Goal: Transaction & Acquisition: Subscribe to service/newsletter

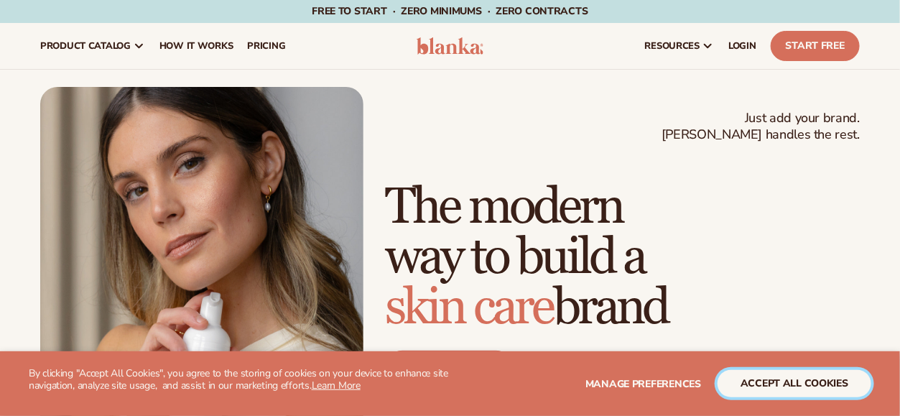
click at [805, 384] on button "accept all cookies" at bounding box center [795, 383] width 154 height 27
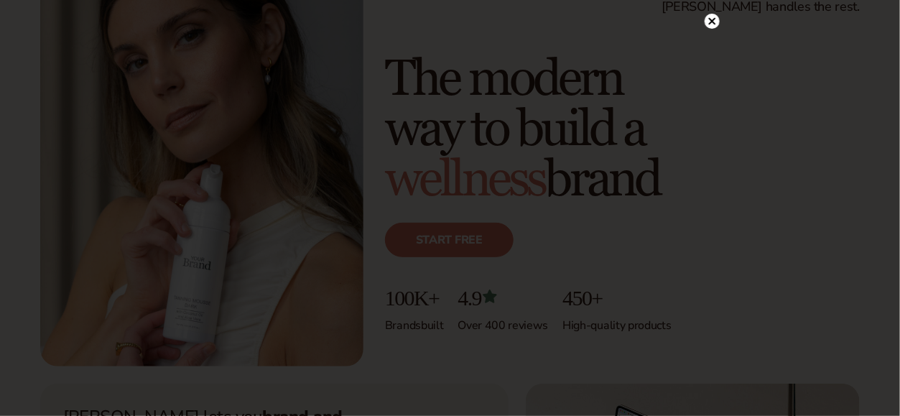
scroll to position [144, 0]
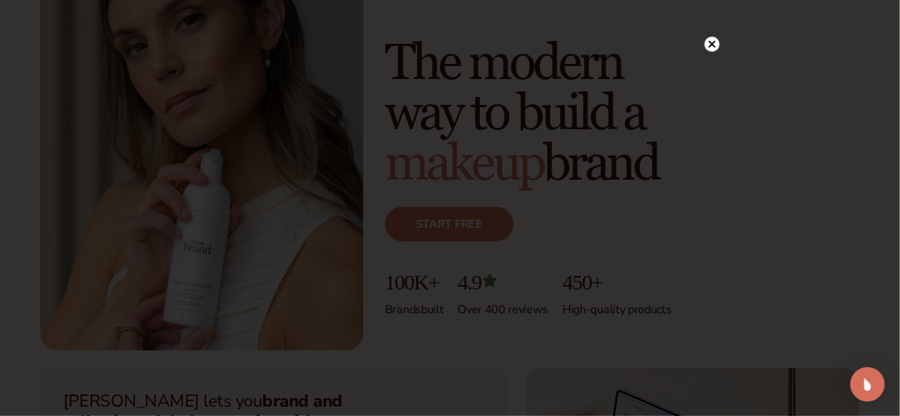
click at [711, 45] on icon at bounding box center [711, 44] width 7 height 7
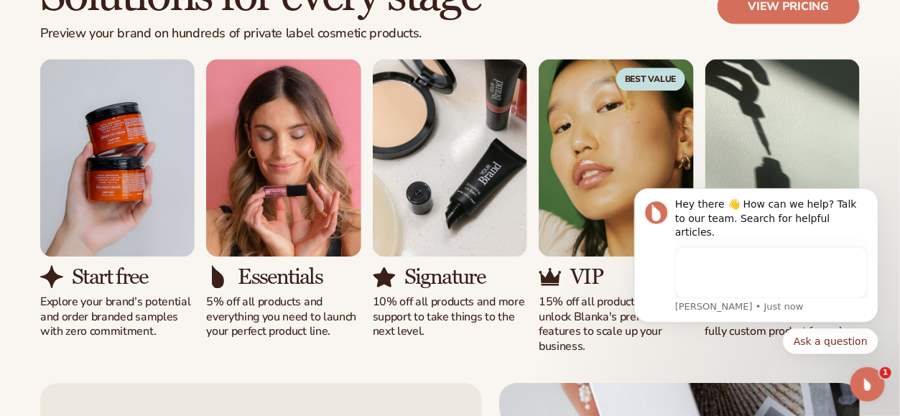
scroll to position [0, 0]
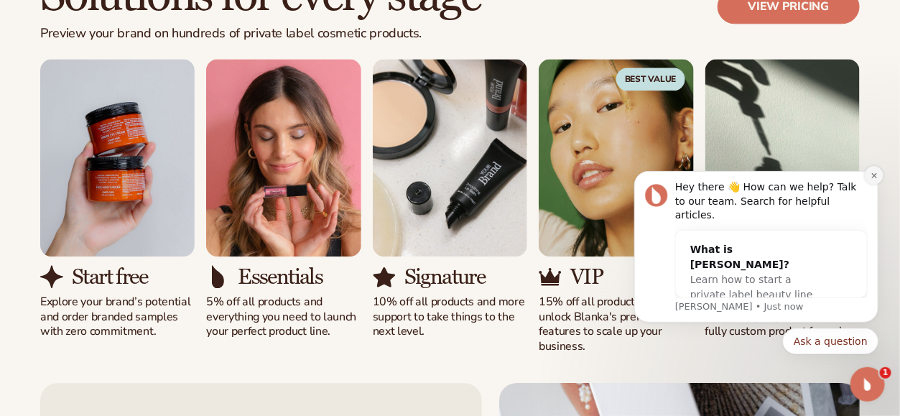
click at [874, 179] on icon "Dismiss notification" at bounding box center [874, 175] width 8 height 8
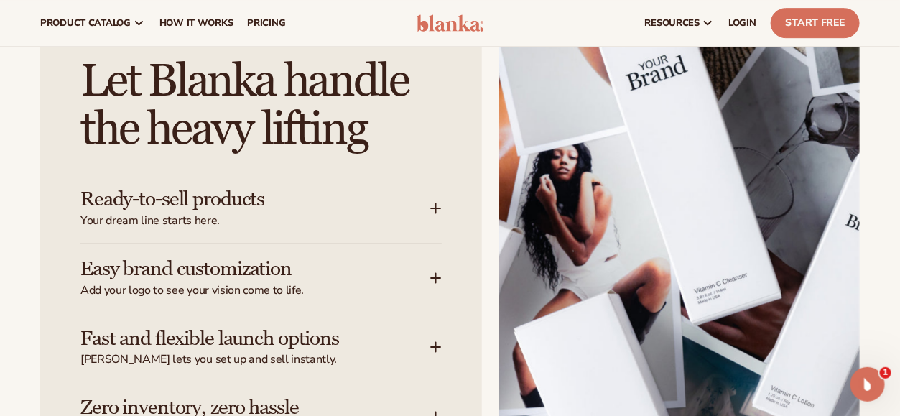
scroll to position [1581, 0]
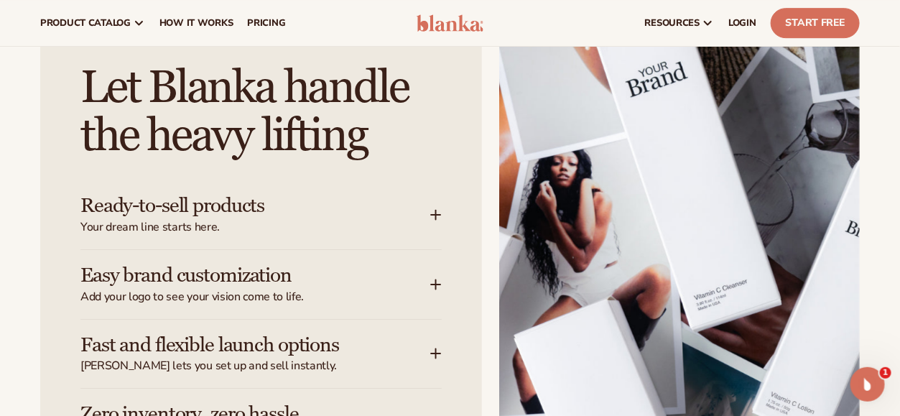
click at [433, 215] on icon at bounding box center [436, 215] width 9 height 0
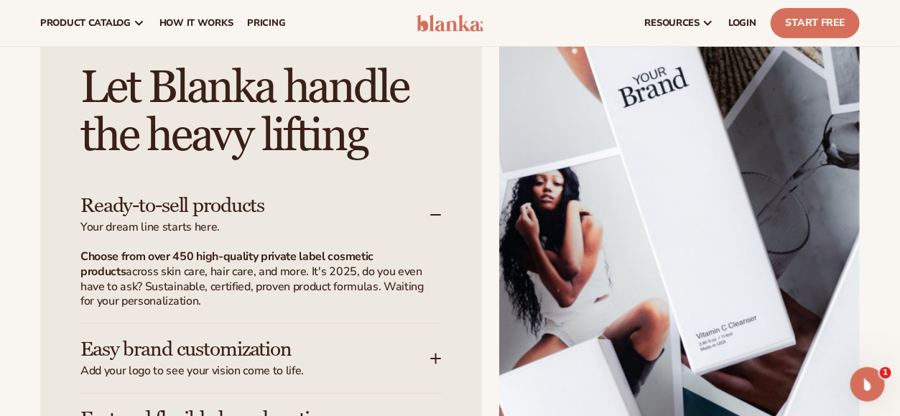
click at [440, 213] on icon at bounding box center [435, 214] width 11 height 11
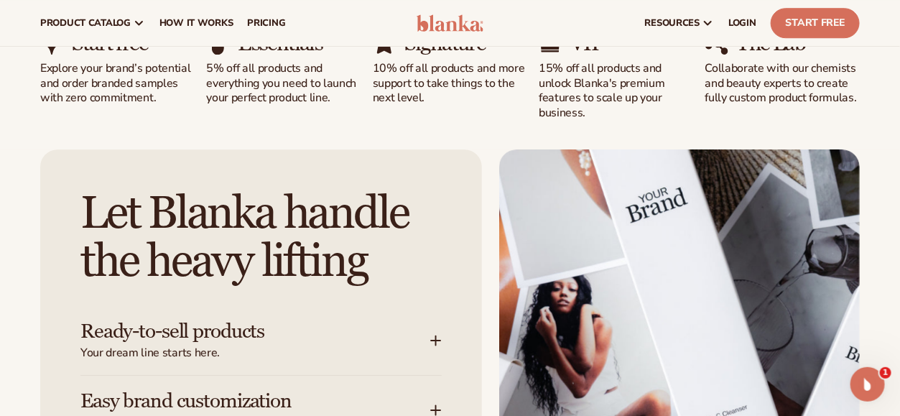
scroll to position [1293, 0]
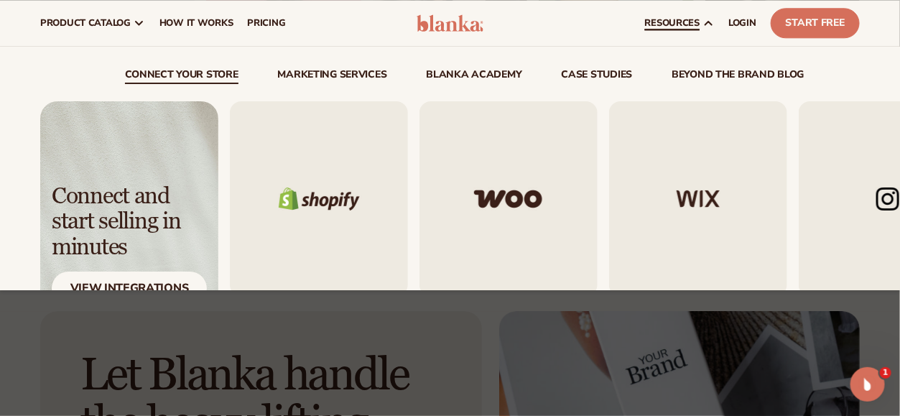
click at [510, 219] on div "Shopify" at bounding box center [545, 209] width 630 height 216
click at [280, 213] on img "1 / 5" at bounding box center [319, 198] width 178 height 195
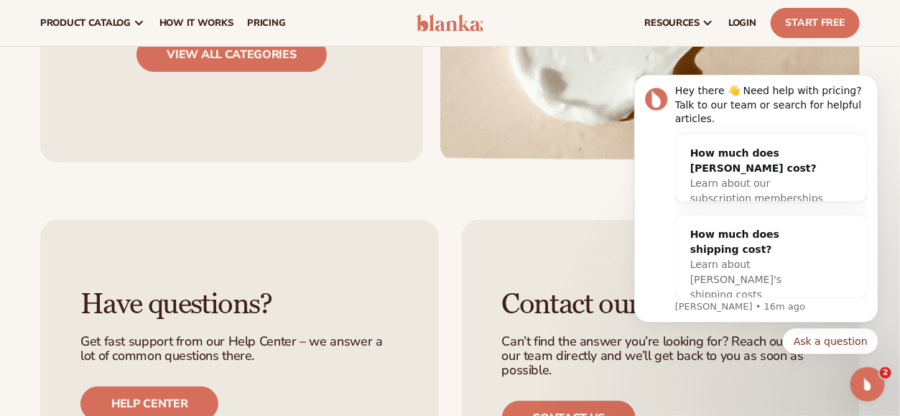
scroll to position [1796, 0]
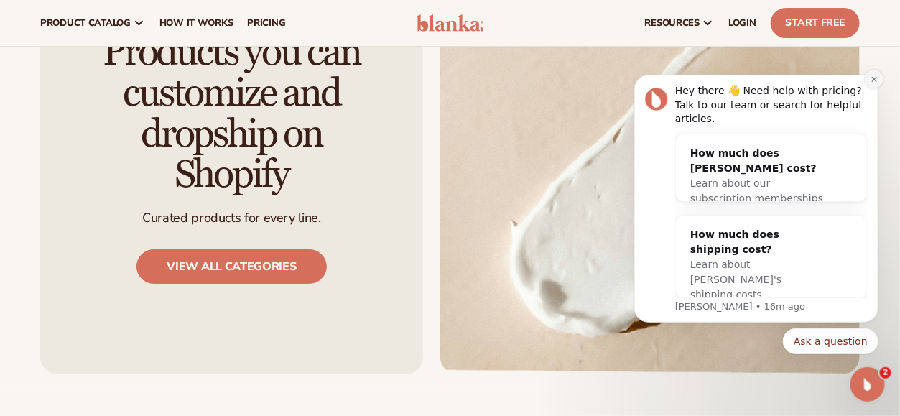
click at [869, 88] on button "Dismiss notification" at bounding box center [873, 78] width 19 height 19
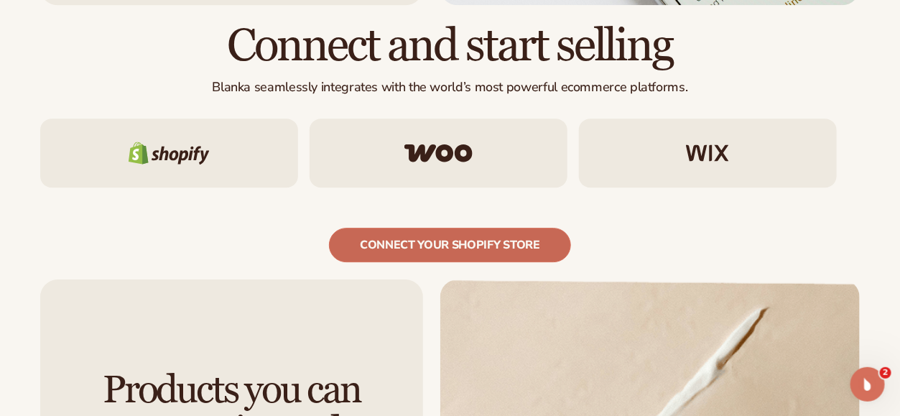
scroll to position [1652, 0]
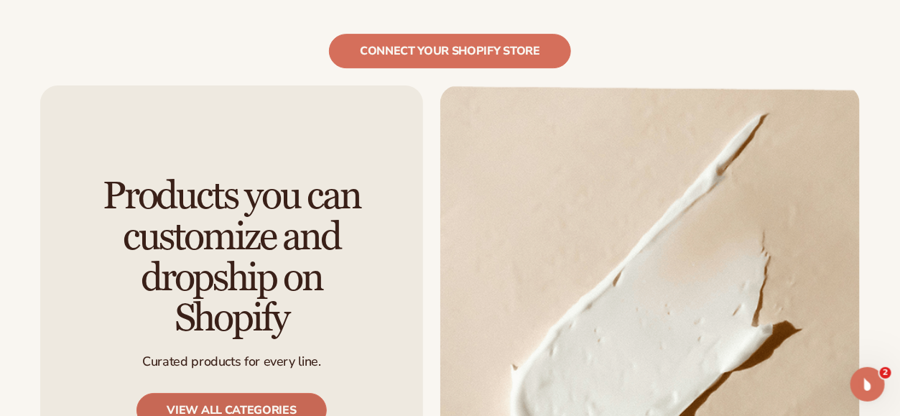
click at [278, 393] on link "View all categories" at bounding box center [231, 410] width 191 height 34
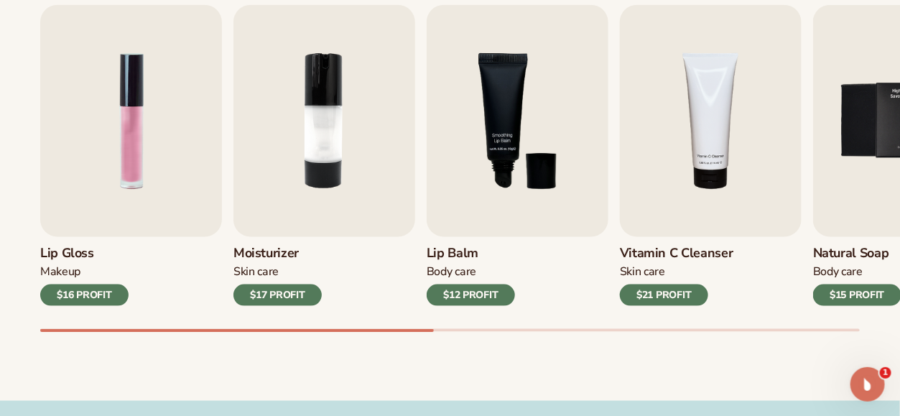
scroll to position [503, 0]
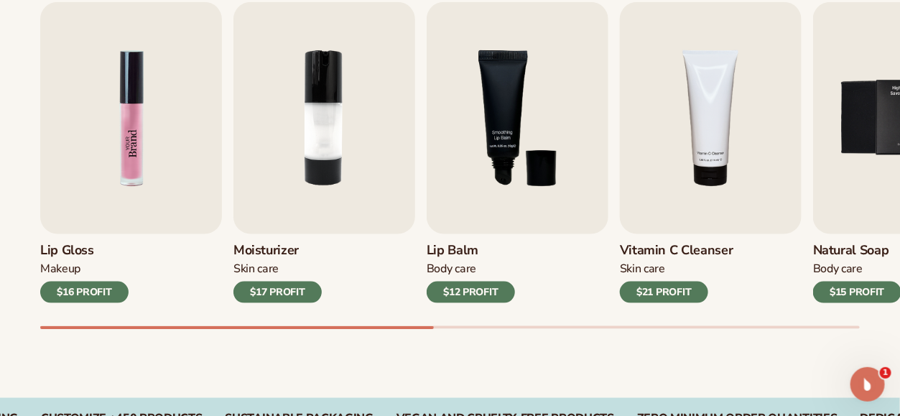
click at [141, 126] on img "1 / 9" at bounding box center [131, 118] width 182 height 232
click at [100, 146] on img "1 / 9" at bounding box center [131, 118] width 182 height 232
click at [124, 154] on img "1 / 9" at bounding box center [131, 118] width 182 height 232
click at [323, 141] on img "2 / 9" at bounding box center [324, 118] width 182 height 232
click at [121, 111] on img "1 / 9" at bounding box center [131, 118] width 182 height 232
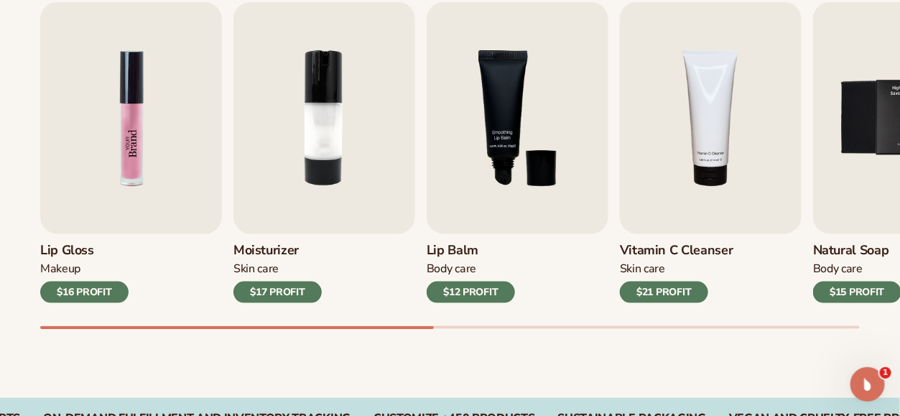
click at [136, 126] on img "1 / 9" at bounding box center [131, 118] width 182 height 232
click at [68, 294] on div "$16 PROFIT" at bounding box center [84, 293] width 88 height 22
click at [56, 264] on div "Makeup" at bounding box center [84, 269] width 88 height 15
click at [68, 268] on div "Makeup" at bounding box center [84, 269] width 88 height 15
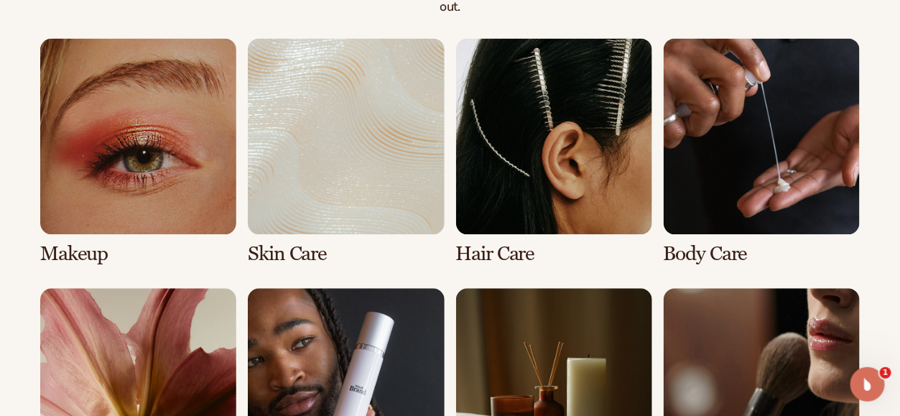
scroll to position [1078, 0]
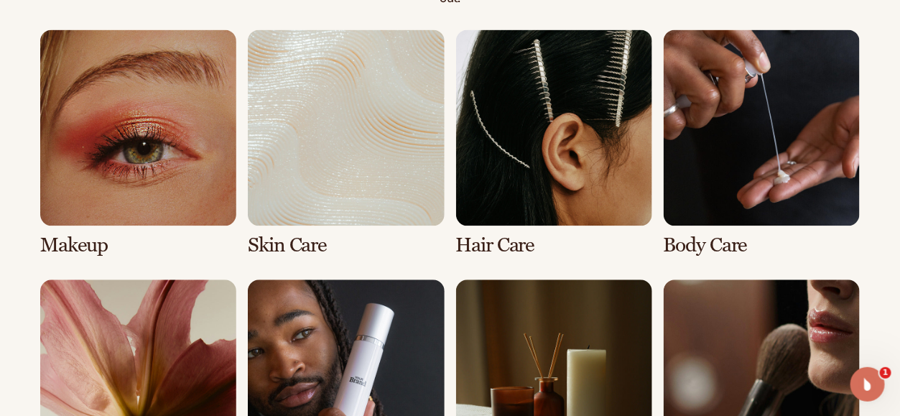
click at [151, 106] on link "1 / 8" at bounding box center [138, 142] width 196 height 227
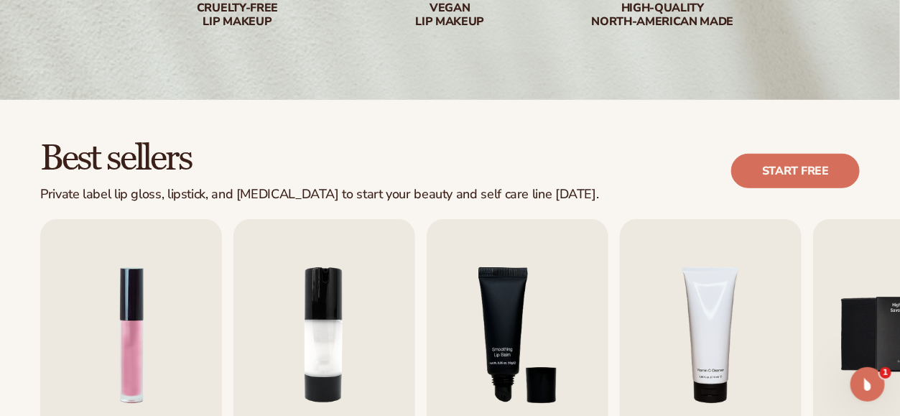
scroll to position [359, 0]
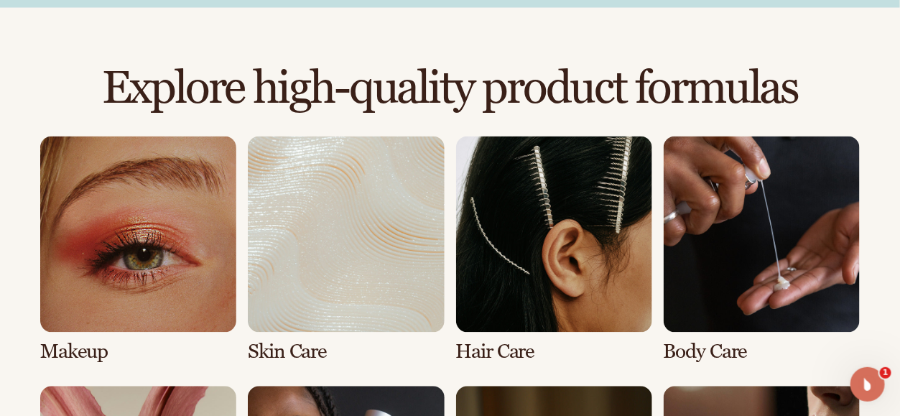
scroll to position [1078, 0]
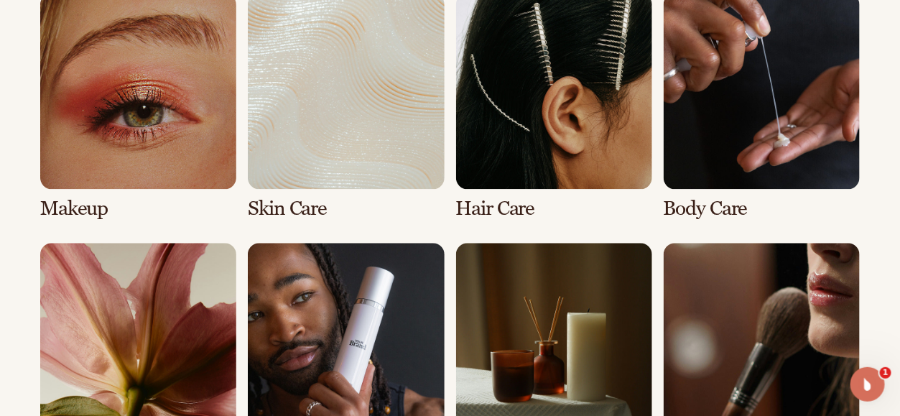
click at [399, 104] on link "2 / 8" at bounding box center [346, 106] width 196 height 227
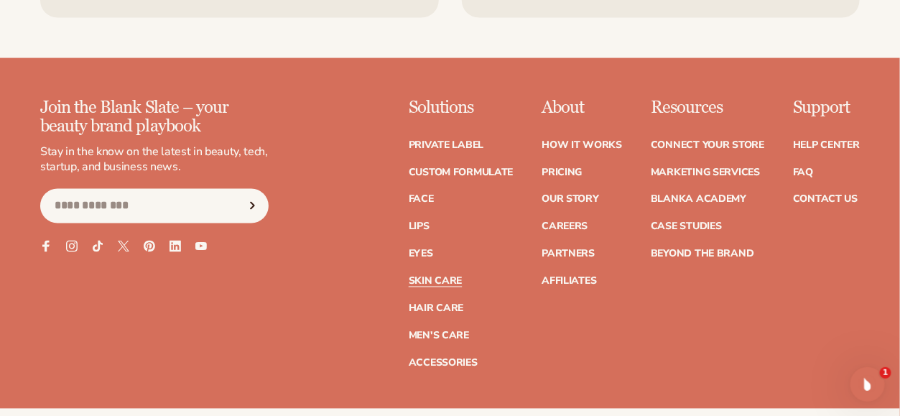
scroll to position [2730, 0]
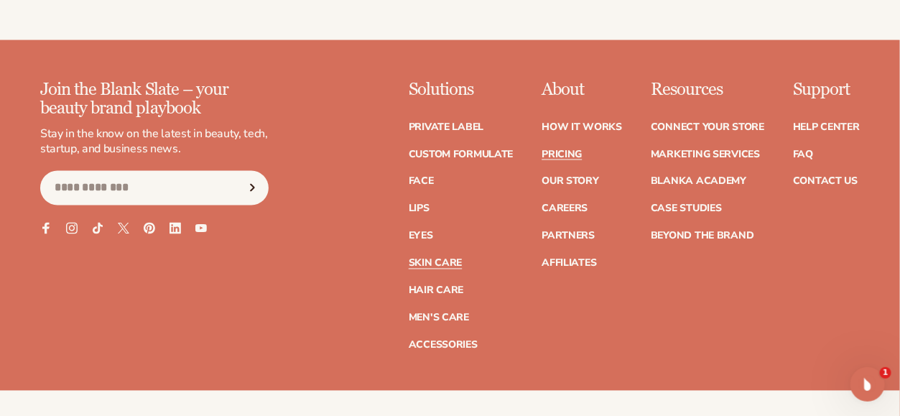
click at [553, 157] on link "Pricing" at bounding box center [562, 154] width 40 height 10
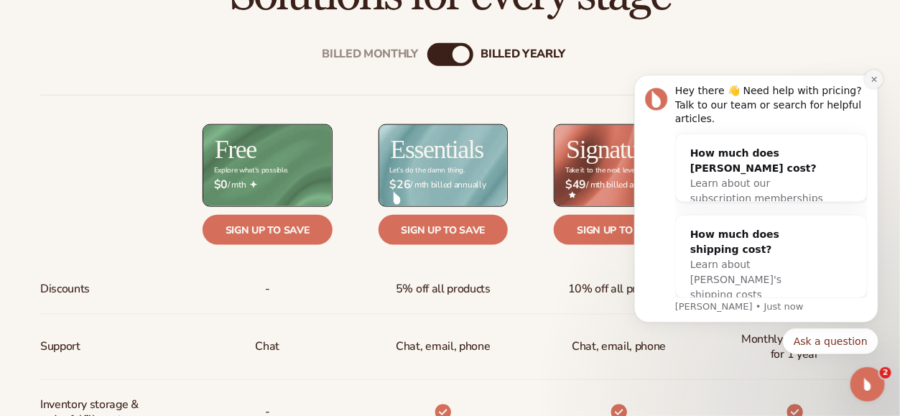
click at [876, 83] on icon "Dismiss notification" at bounding box center [874, 79] width 8 height 8
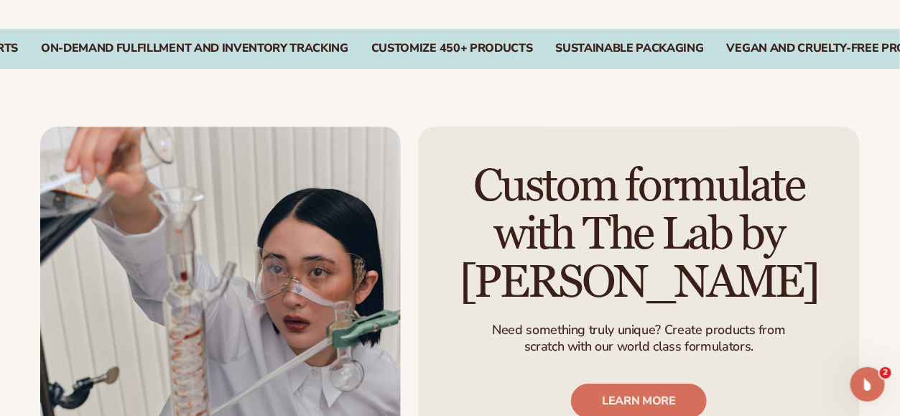
scroll to position [1437, 0]
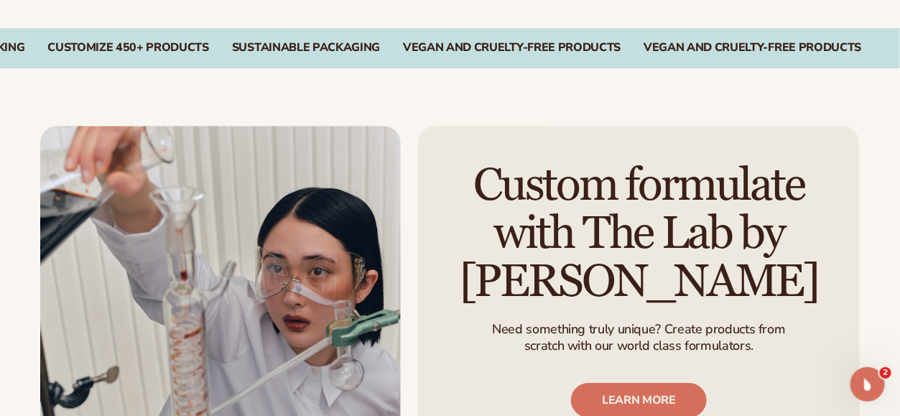
click at [130, 57] on div "Zero Minimum Order QuantitieS Dedicated Support From Beauty Experts On-Demand F…" at bounding box center [450, 48] width 900 height 40
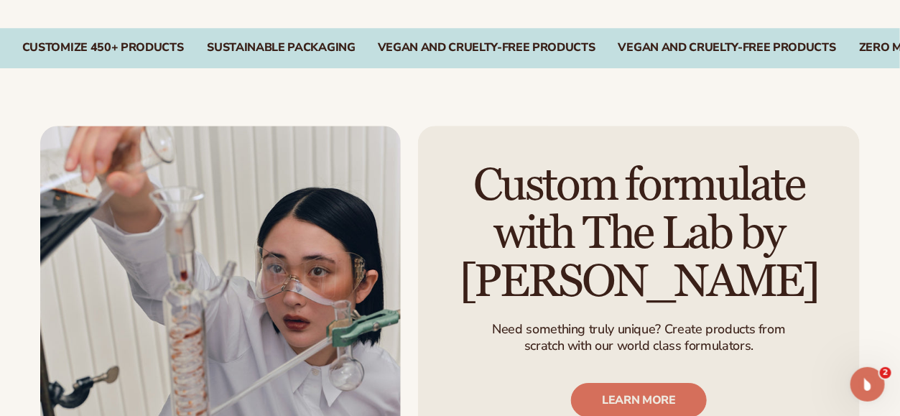
click at [127, 47] on div "CUSTOMIZE 450+ PRODUCTS" at bounding box center [103, 48] width 162 height 14
click at [127, 50] on div "CUSTOMIZE 450+ PRODUCTS" at bounding box center [103, 48] width 162 height 14
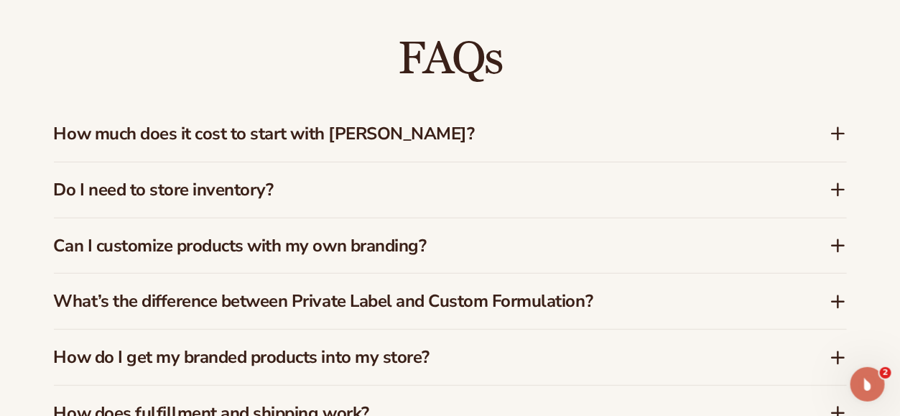
scroll to position [2083, 0]
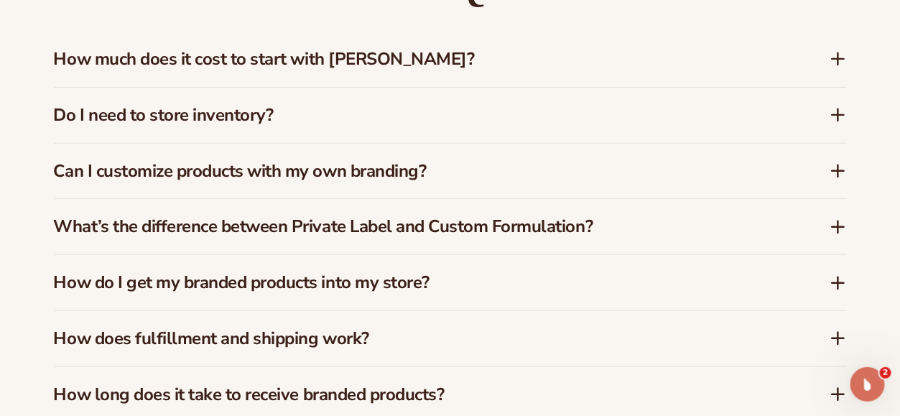
click at [841, 53] on icon at bounding box center [838, 58] width 17 height 17
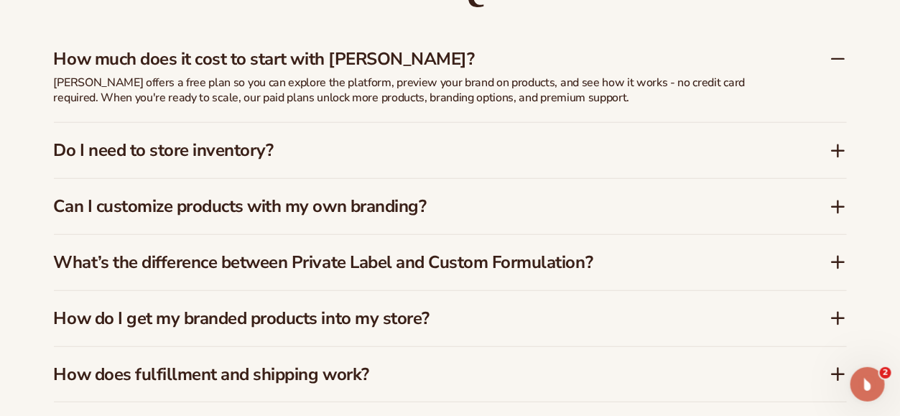
click at [838, 55] on icon at bounding box center [838, 58] width 17 height 17
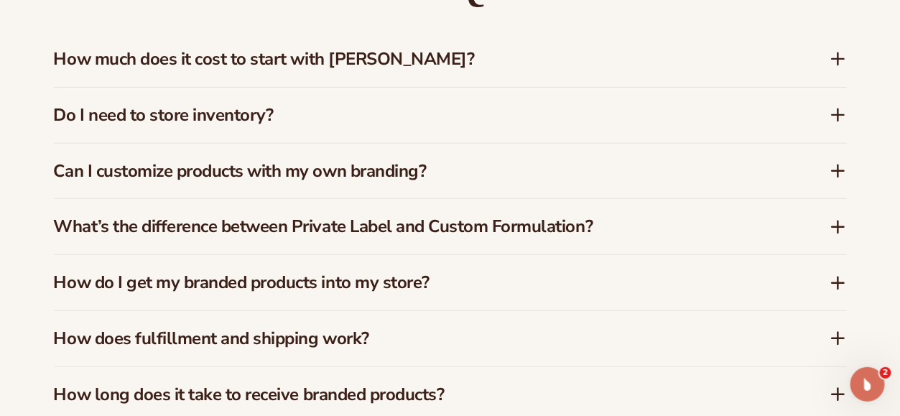
click at [833, 116] on icon at bounding box center [838, 114] width 17 height 17
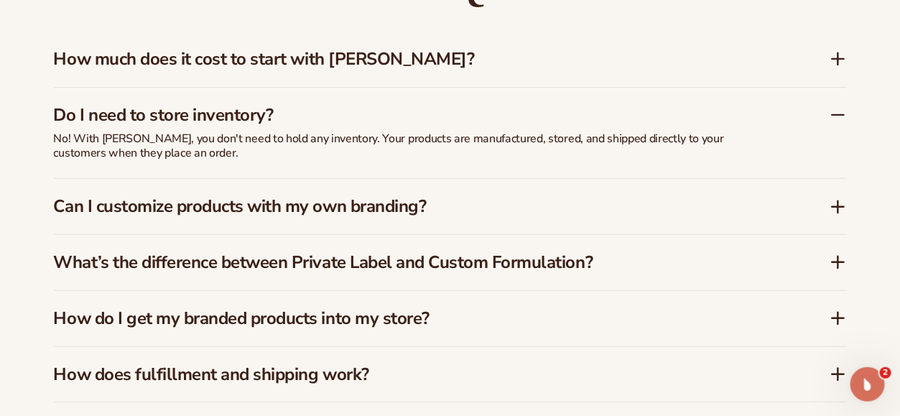
click at [837, 110] on icon at bounding box center [838, 114] width 17 height 17
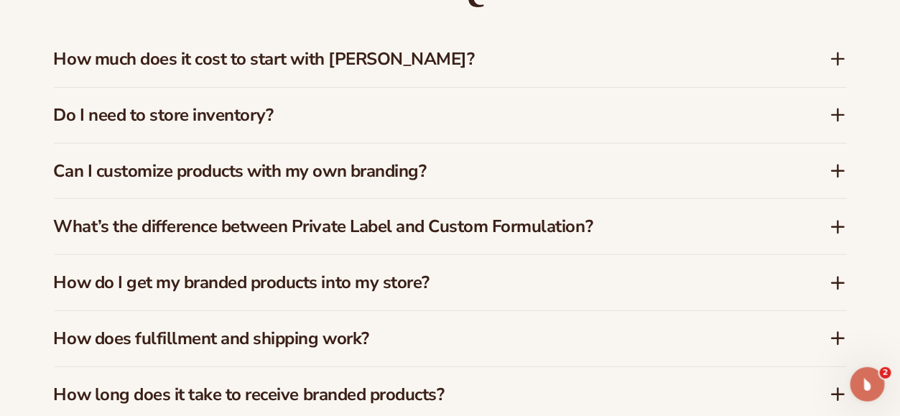
click at [836, 171] on icon at bounding box center [838, 171] width 11 height 0
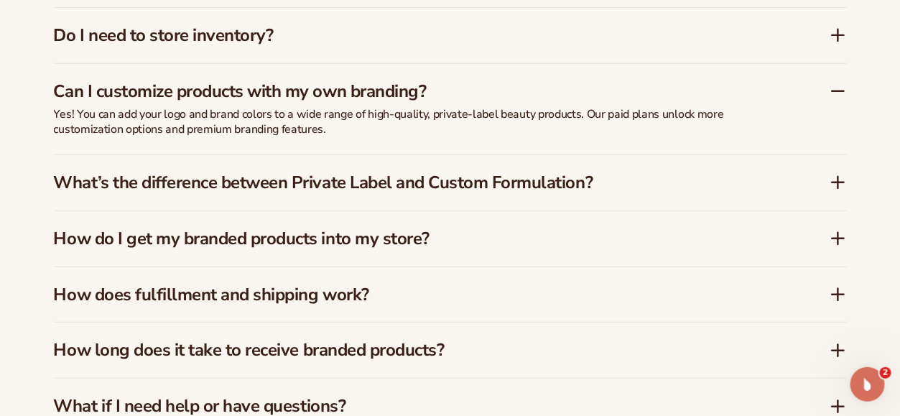
scroll to position [2227, 0]
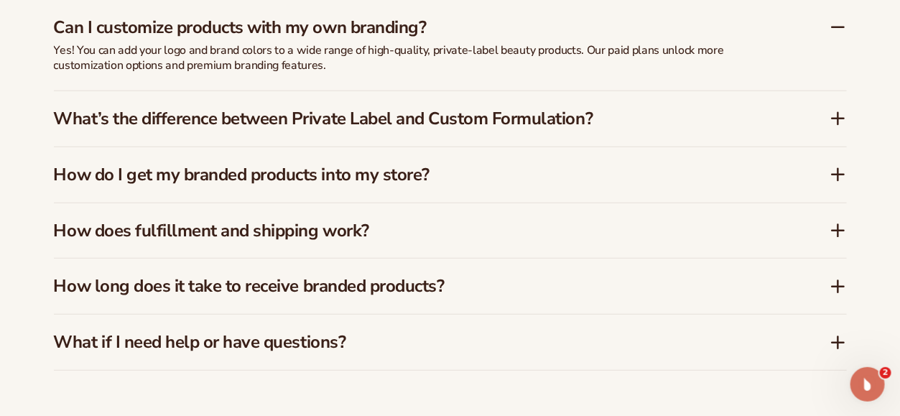
click at [838, 29] on icon at bounding box center [838, 27] width 17 height 17
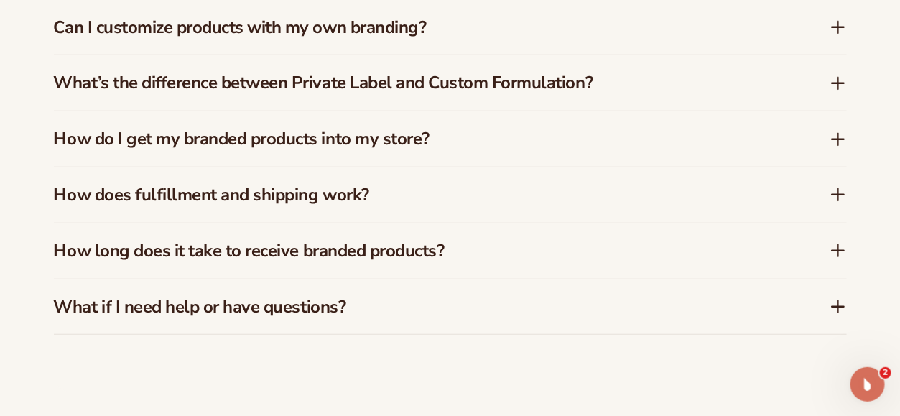
click at [837, 86] on icon at bounding box center [838, 83] width 17 height 17
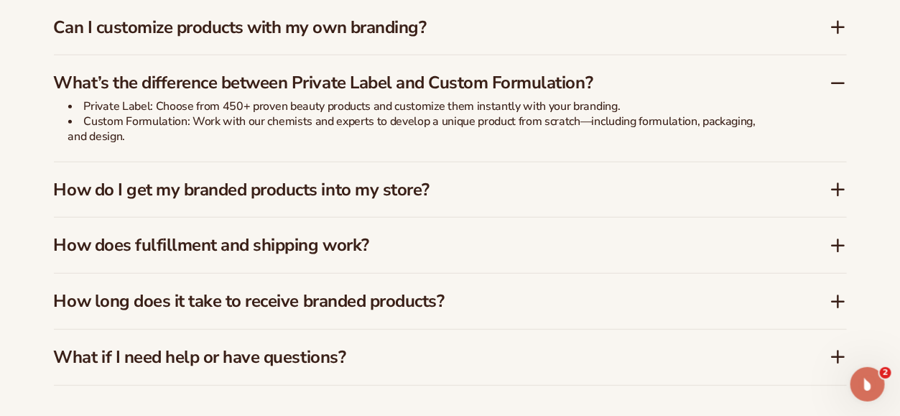
click at [837, 80] on icon at bounding box center [838, 83] width 17 height 17
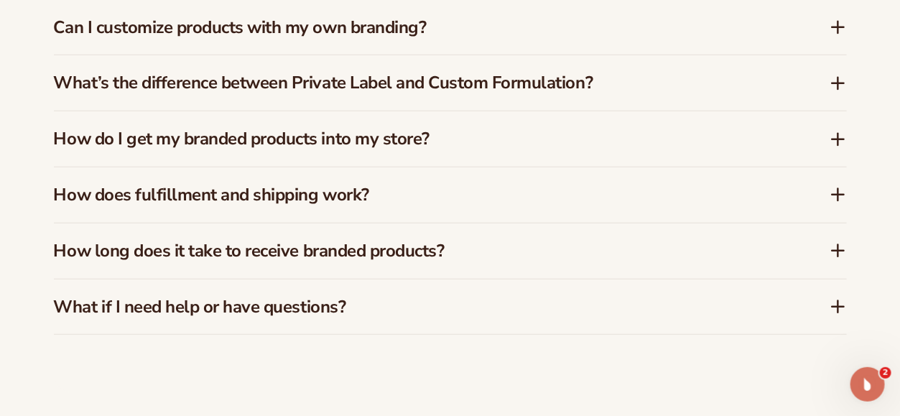
click at [841, 139] on icon at bounding box center [838, 139] width 11 height 0
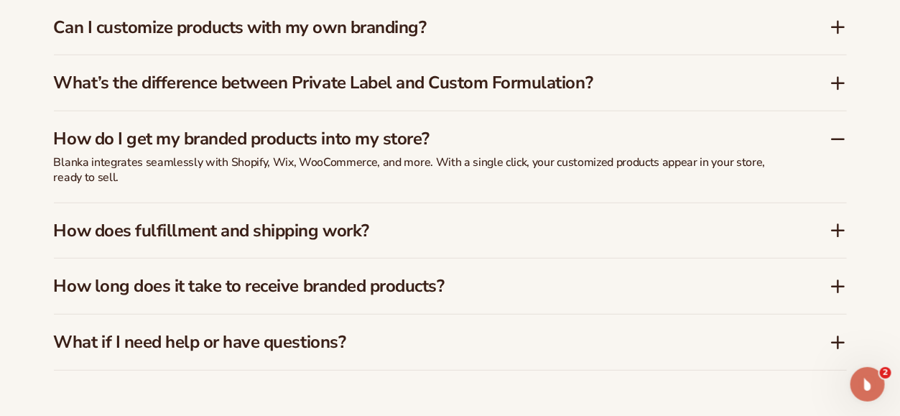
click at [839, 139] on icon at bounding box center [838, 139] width 11 height 0
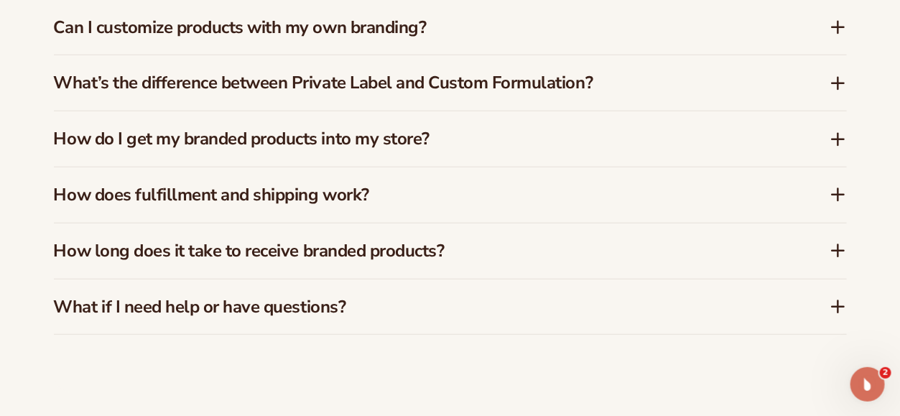
click at [838, 195] on icon at bounding box center [838, 195] width 11 height 0
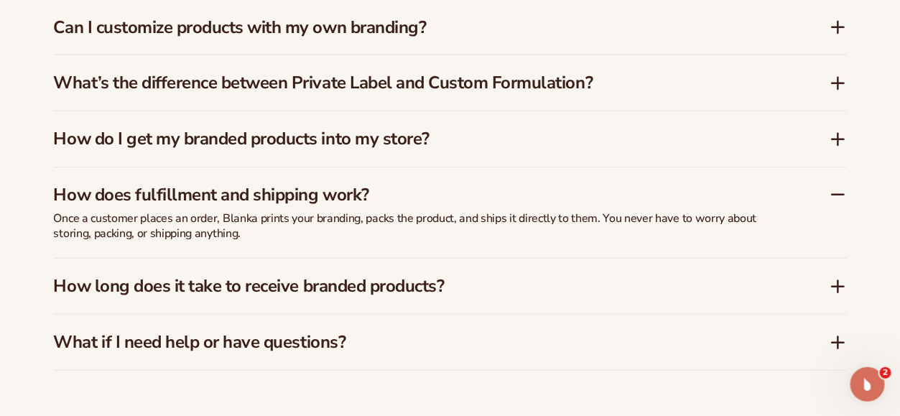
click at [838, 195] on icon at bounding box center [838, 195] width 11 height 0
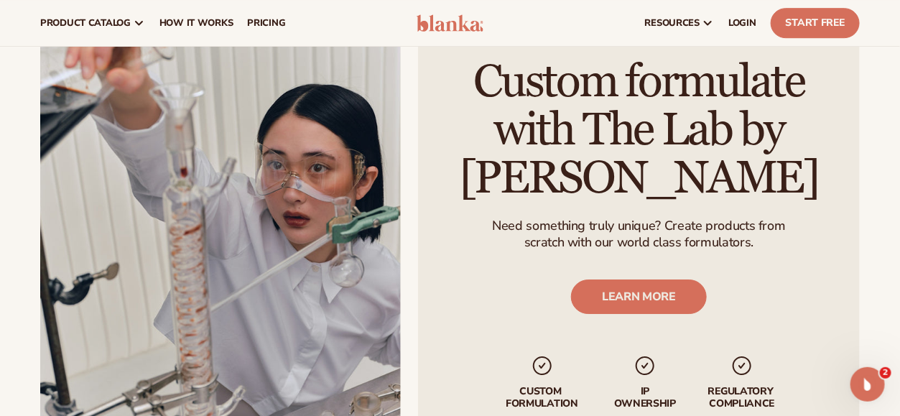
scroll to position [1509, 0]
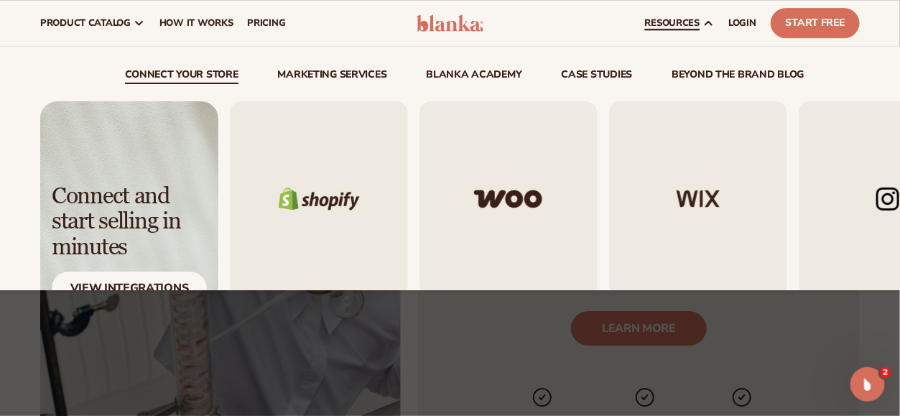
click at [701, 19] on link "resources" at bounding box center [679, 23] width 83 height 46
click at [702, 19] on link "resources" at bounding box center [679, 23] width 83 height 46
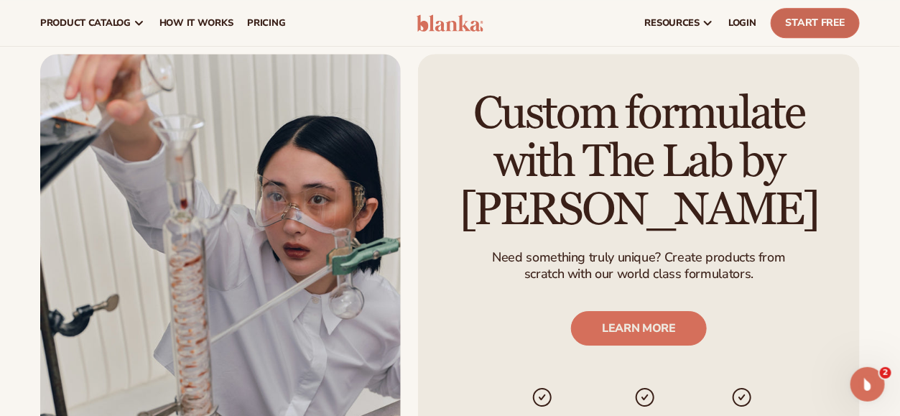
click at [827, 28] on link "Start Free" at bounding box center [815, 23] width 89 height 30
click at [817, 20] on link "Start Free" at bounding box center [815, 23] width 89 height 30
click at [867, 376] on icon "Open Intercom Messenger" at bounding box center [868, 384] width 24 height 24
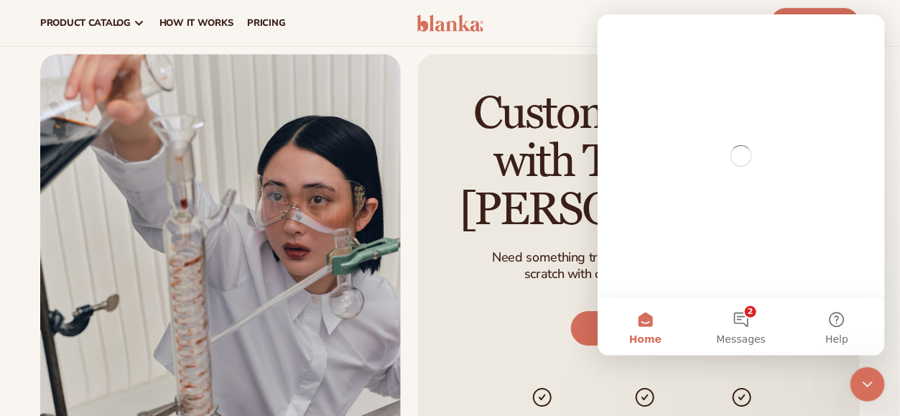
scroll to position [0, 0]
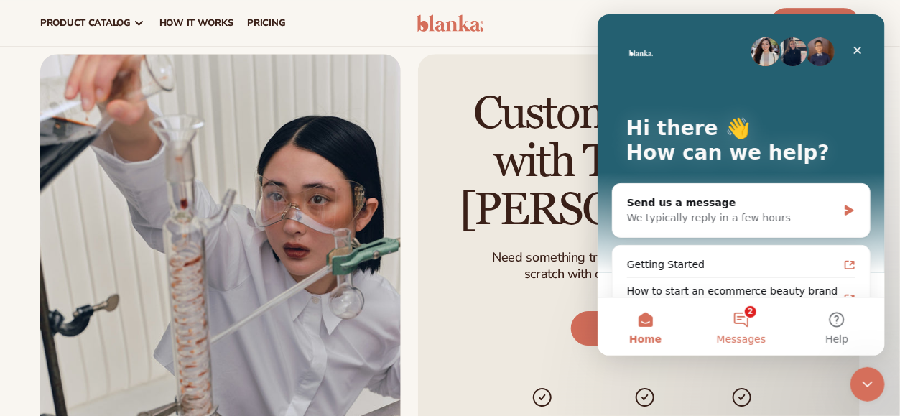
click at [756, 325] on button "2 Messages" at bounding box center [741, 326] width 96 height 57
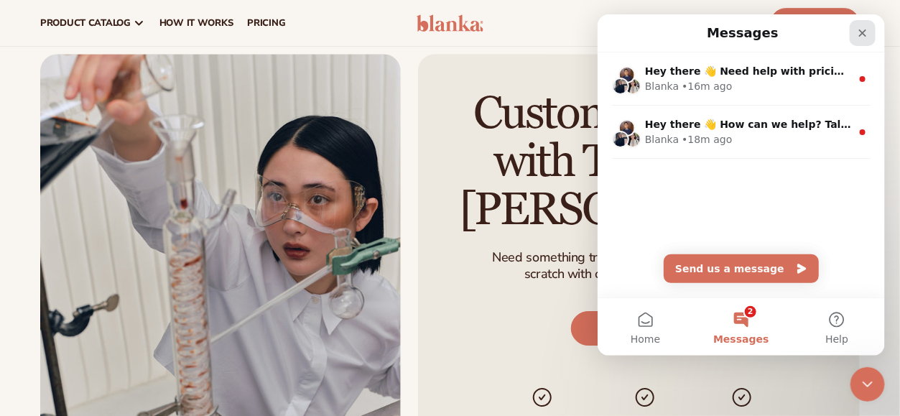
click at [866, 32] on icon "Close" at bounding box center [861, 32] width 11 height 11
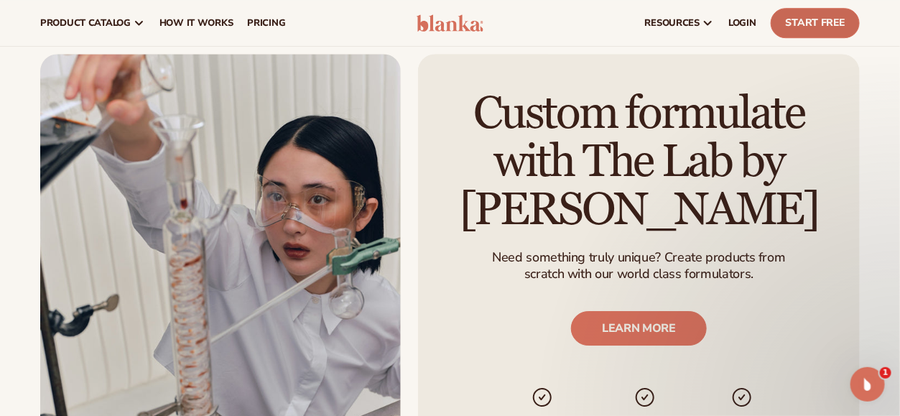
click at [808, 23] on link "Start Free" at bounding box center [815, 23] width 89 height 30
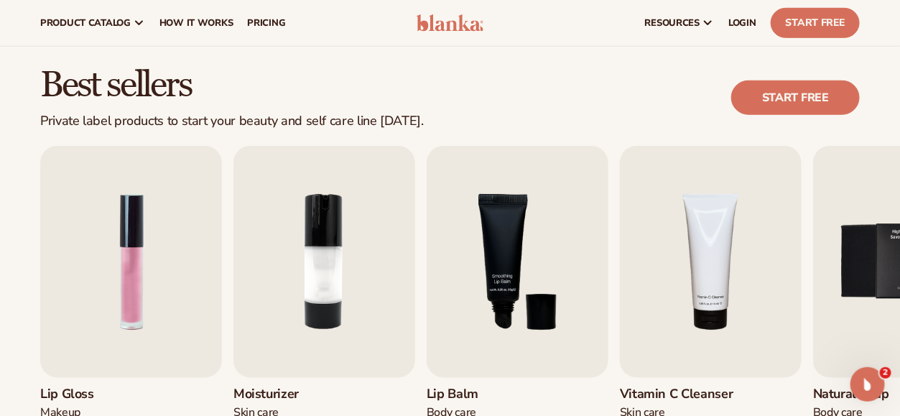
scroll to position [144, 0]
